Goal: Information Seeking & Learning: Understand process/instructions

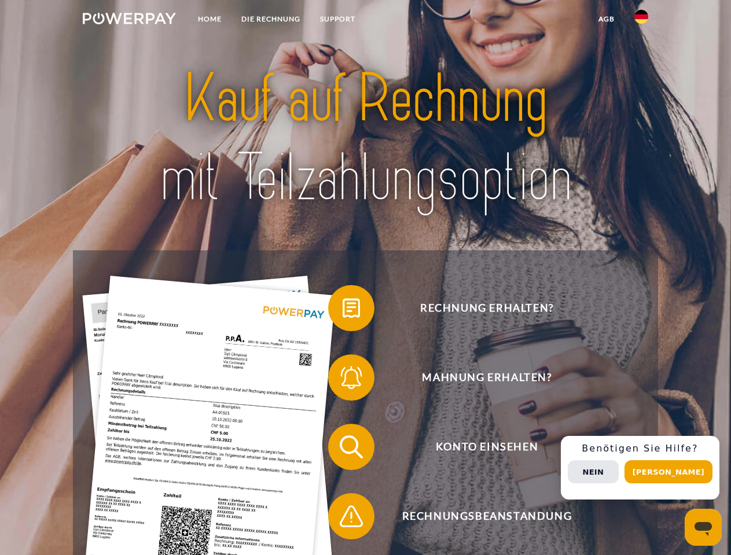
click at [129, 20] on img at bounding box center [129, 19] width 93 height 12
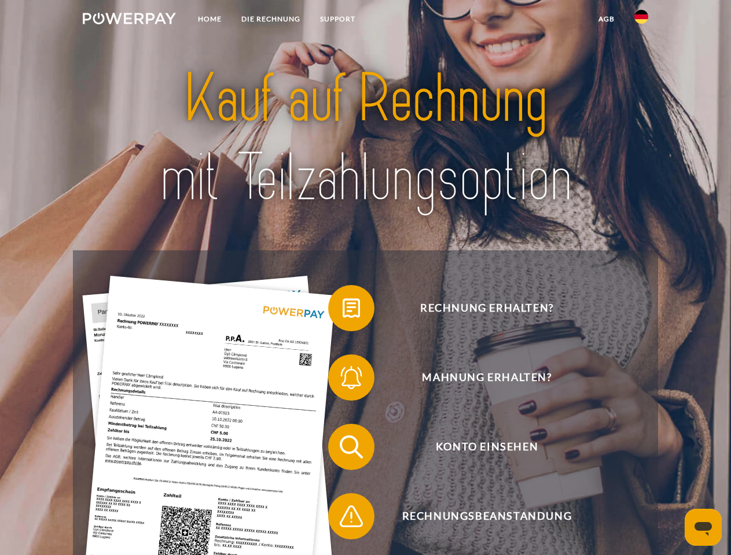
click at [641, 20] on img at bounding box center [641, 17] width 14 height 14
click at [606, 19] on link "agb" at bounding box center [606, 19] width 36 height 21
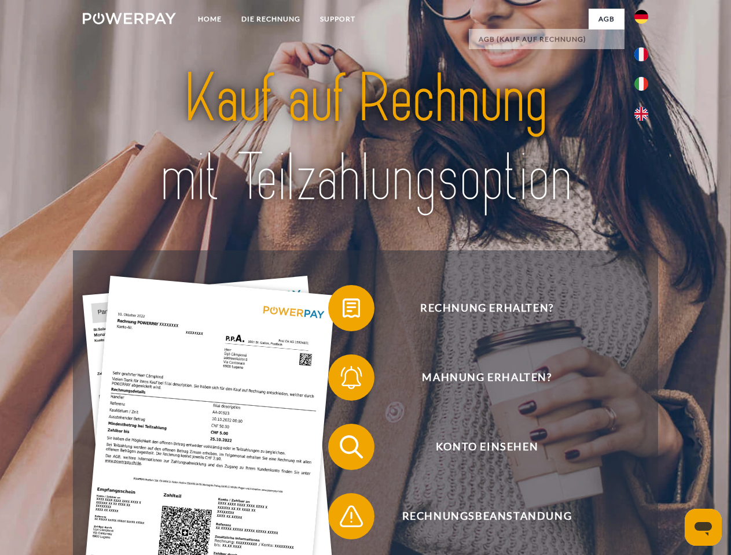
click at [343, 311] on span at bounding box center [334, 308] width 58 height 58
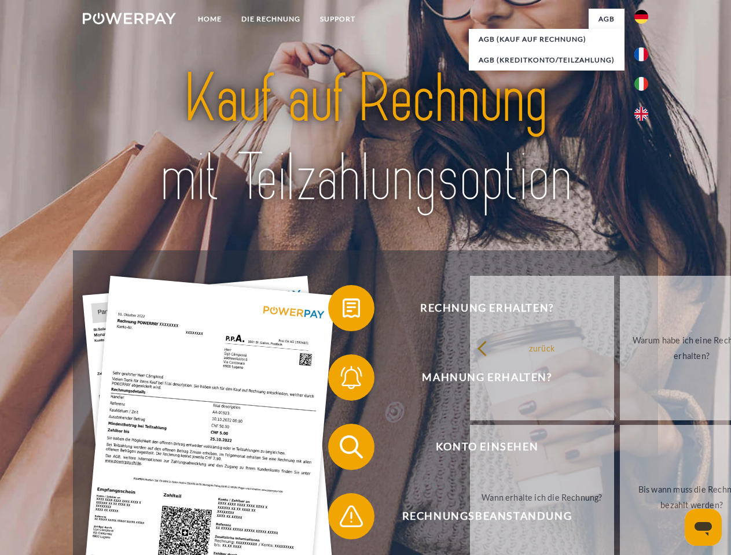
click at [343, 380] on div "Rechnung erhalten? Mahnung erhalten? Konto einsehen" at bounding box center [365, 482] width 584 height 463
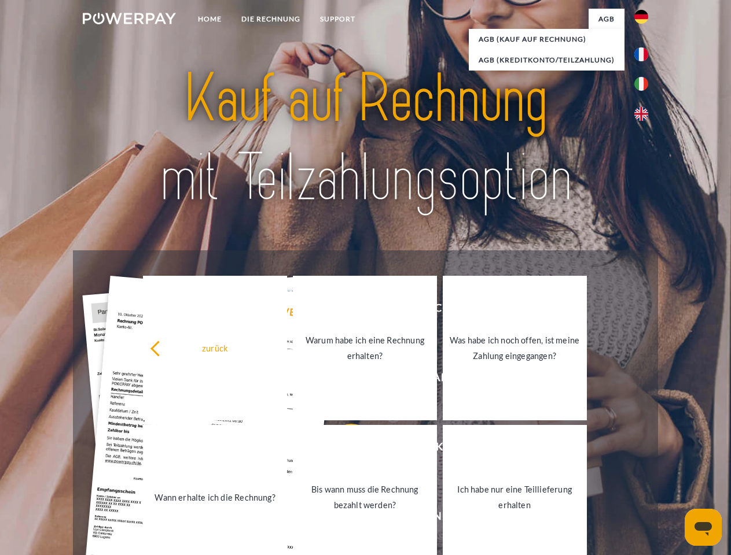
click at [343, 450] on link "Bis wann muss die Rechnung bezahlt werden?" at bounding box center [365, 497] width 144 height 145
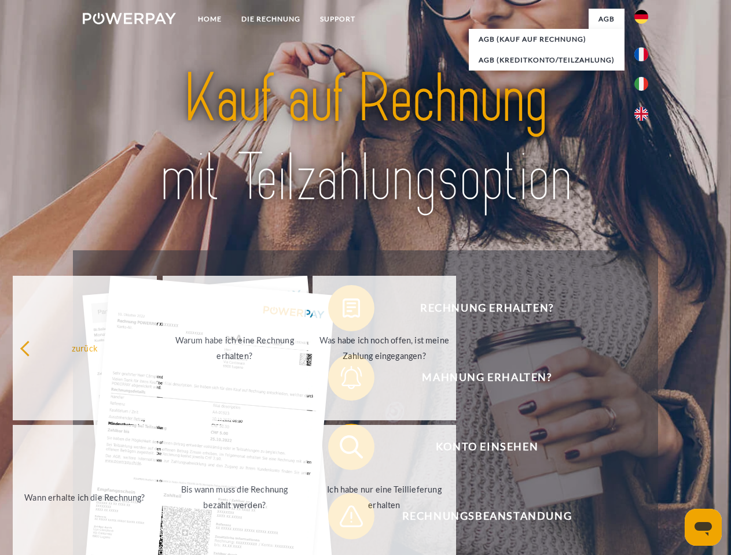
click at [343, 519] on span at bounding box center [334, 517] width 58 height 58
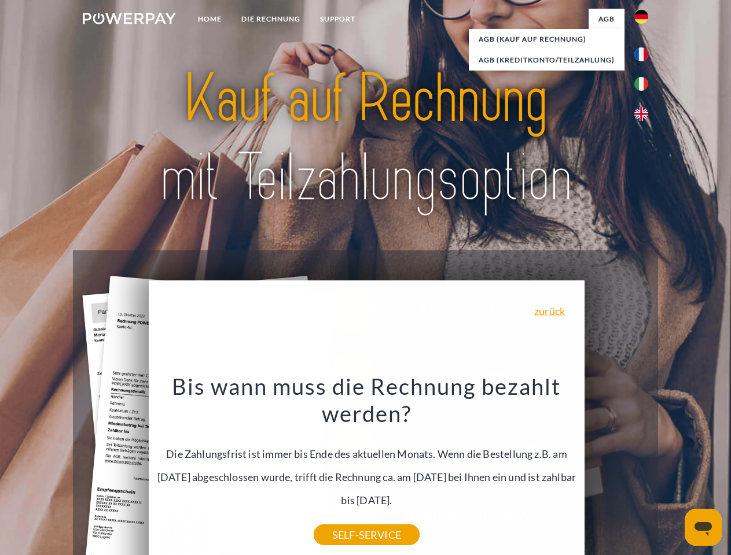
click at [644, 468] on div "Rechnung erhalten? Mahnung erhalten? Konto einsehen" at bounding box center [365, 482] width 584 height 463
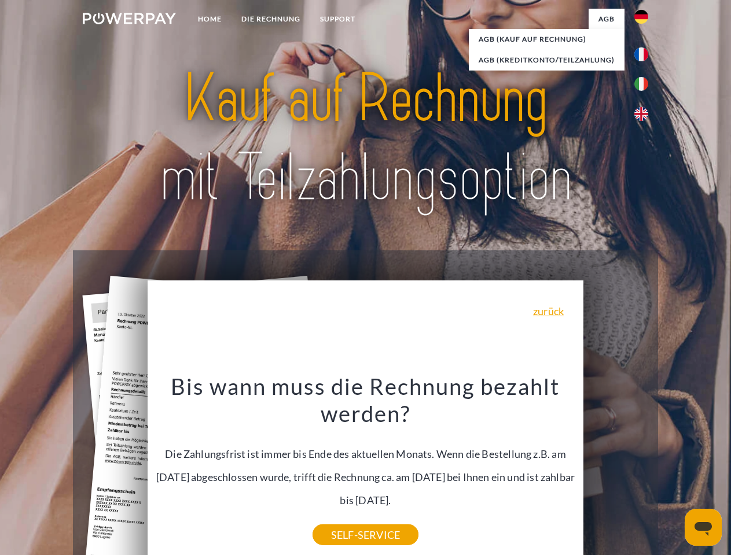
click at [616, 470] on span "Konto einsehen" at bounding box center [487, 447] width 284 height 46
click at [672, 472] on header "Home DIE RECHNUNG SUPPORT" at bounding box center [365, 399] width 731 height 799
